Goal: Task Accomplishment & Management: Use online tool/utility

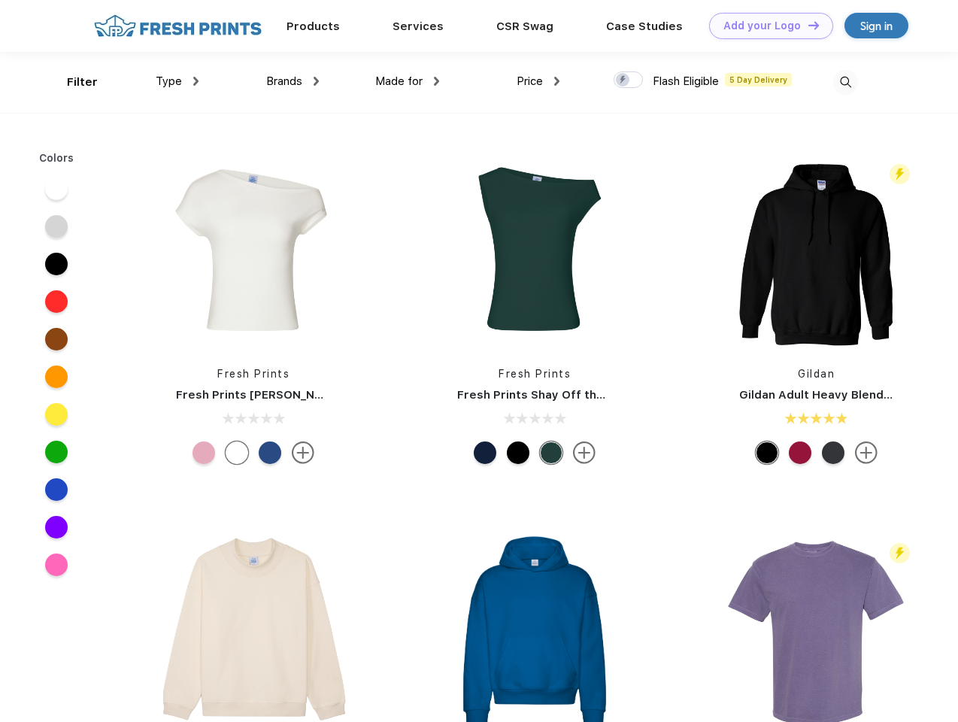
click at [765, 26] on link "Add your Logo Design Tool" at bounding box center [771, 26] width 124 height 26
click at [0, 0] on div "Design Tool" at bounding box center [0, 0] width 0 height 0
click at [806, 25] on link "Add your Logo Design Tool" at bounding box center [771, 26] width 124 height 26
click at [72, 82] on div "Filter" at bounding box center [82, 82] width 31 height 17
click at [177, 81] on span "Type" at bounding box center [169, 81] width 26 height 14
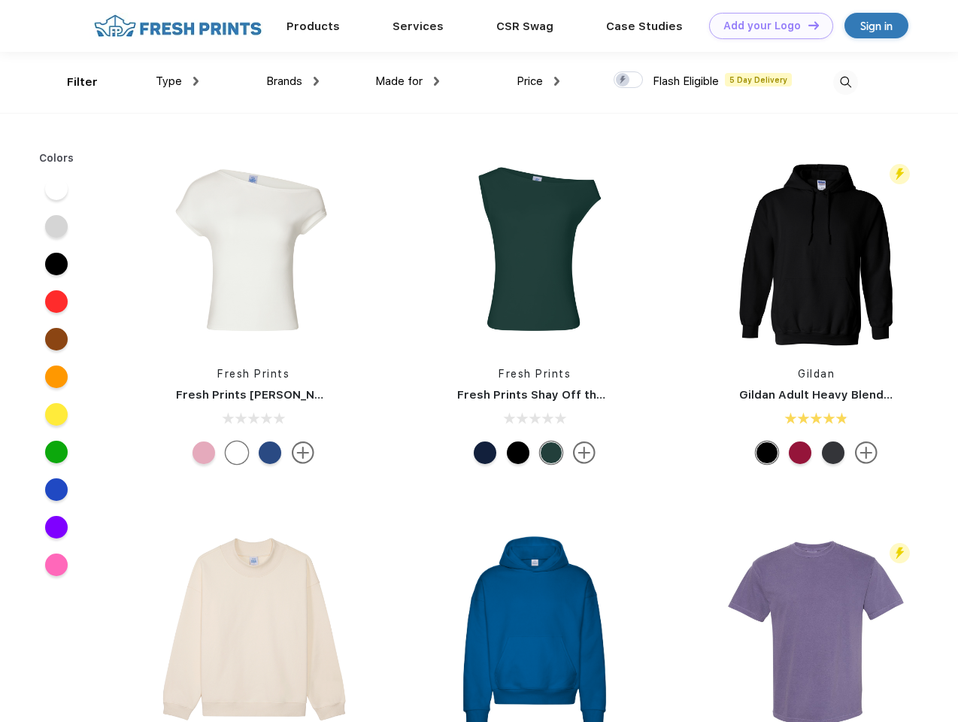
click at [292, 81] on span "Brands" at bounding box center [284, 81] width 36 height 14
click at [407, 81] on span "Made for" at bounding box center [398, 81] width 47 height 14
click at [538, 81] on span "Price" at bounding box center [529, 81] width 26 height 14
click at [628, 80] on div at bounding box center [627, 79] width 29 height 17
click at [623, 80] on input "checkbox" at bounding box center [618, 76] width 10 height 10
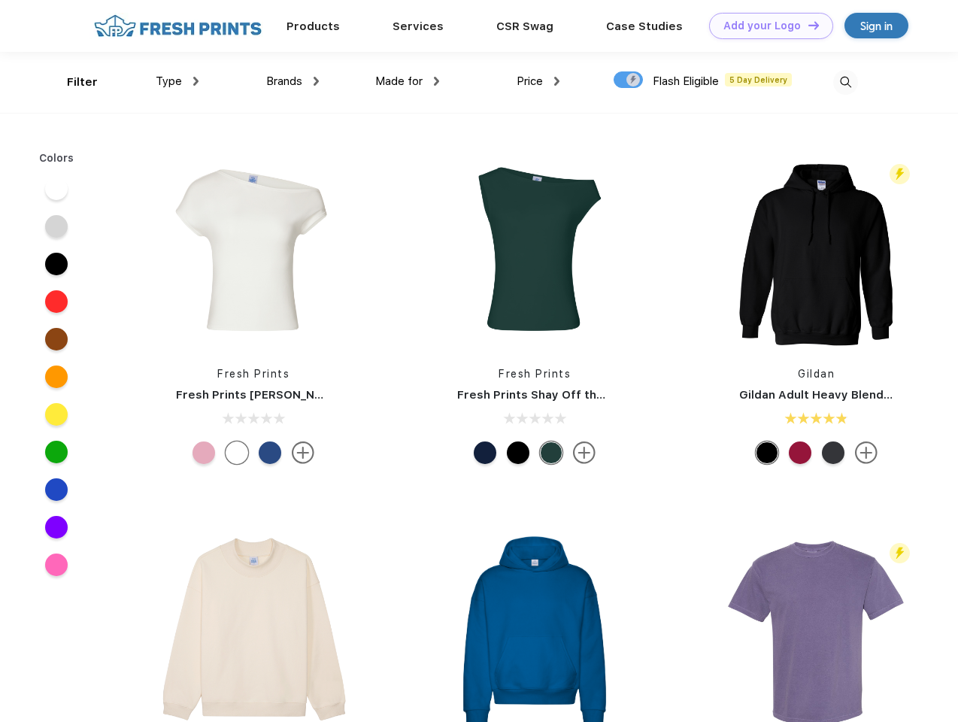
click at [845, 82] on img at bounding box center [845, 82] width 25 height 25
